Goal: Information Seeking & Learning: Learn about a topic

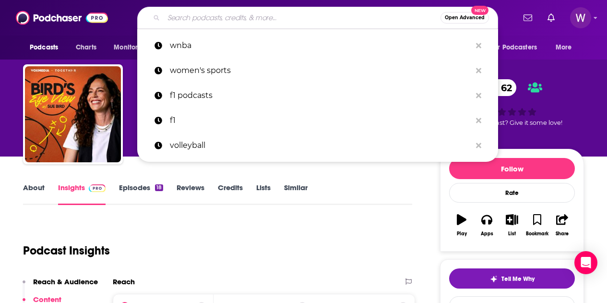
click at [220, 19] on input "Search podcasts, credits, & more..." at bounding box center [302, 17] width 277 height 15
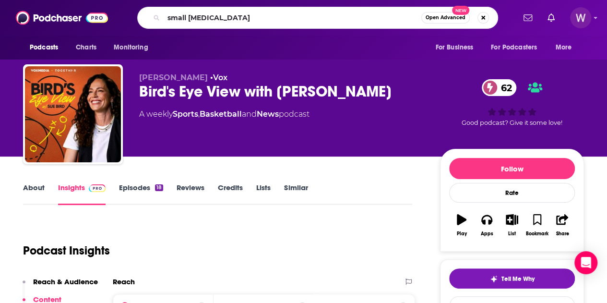
type input "small ball"
click at [216, 22] on input "small ball" at bounding box center [293, 17] width 258 height 15
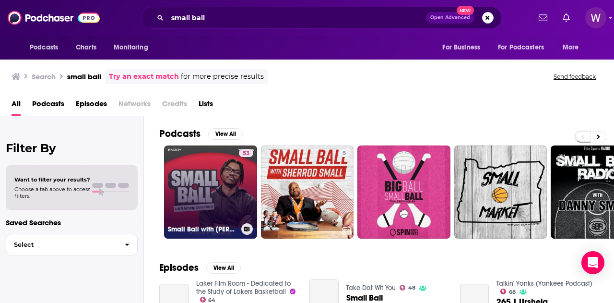
click at [230, 206] on link "53 Small Ball with [PERSON_NAME]" at bounding box center [210, 191] width 93 height 93
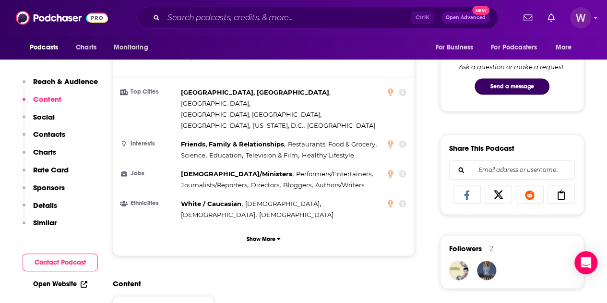
scroll to position [624, 0]
